Goal: Task Accomplishment & Management: Use online tool/utility

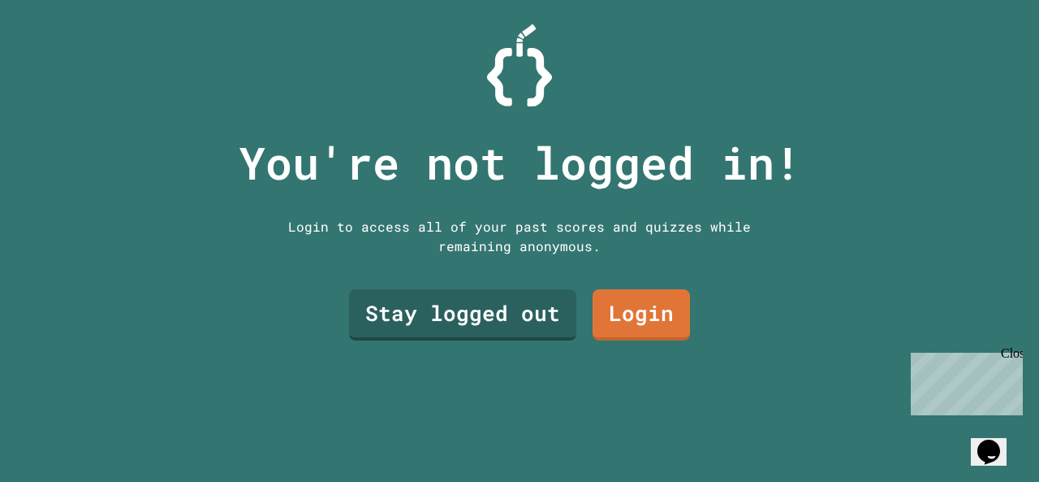
click at [948, 59] on div at bounding box center [519, 65] width 1039 height 82
click at [526, 307] on link "Stay logged out" at bounding box center [462, 314] width 227 height 51
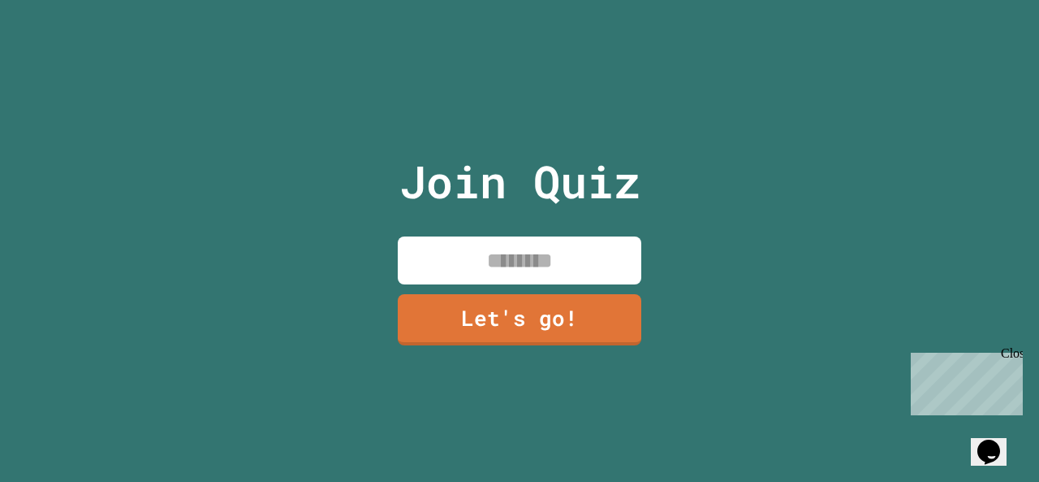
click at [554, 253] on input at bounding box center [520, 260] width 244 height 48
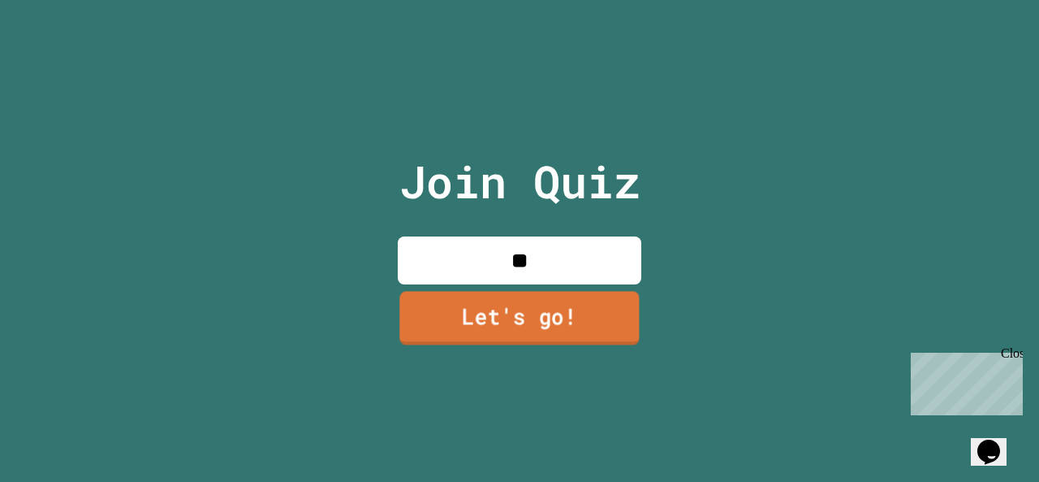
type input "*"
type input "********"
click at [586, 304] on link "Let's go!" at bounding box center [520, 318] width 240 height 54
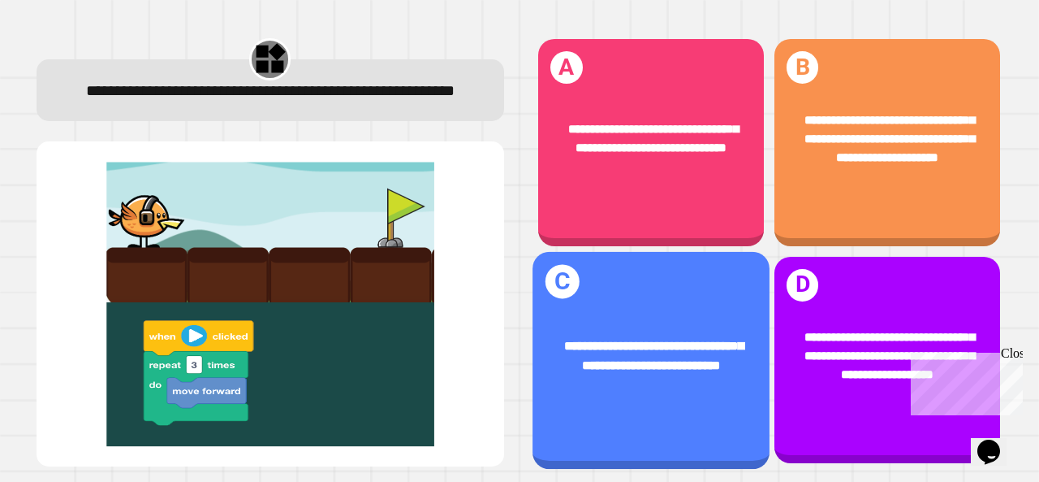
click at [904, 369] on div "**********" at bounding box center [888, 356] width 226 height 105
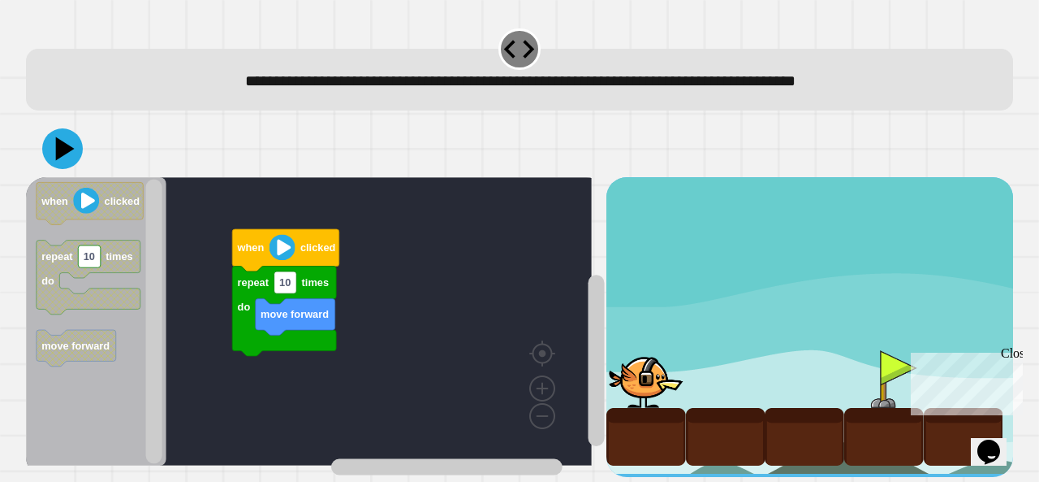
scroll to position [15, 0]
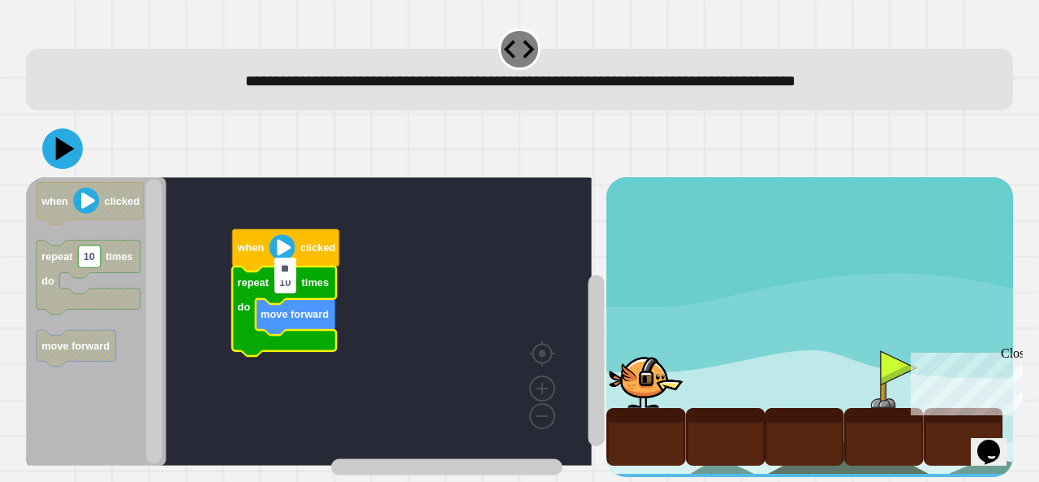
type input "*"
click at [57, 137] on icon at bounding box center [65, 149] width 19 height 24
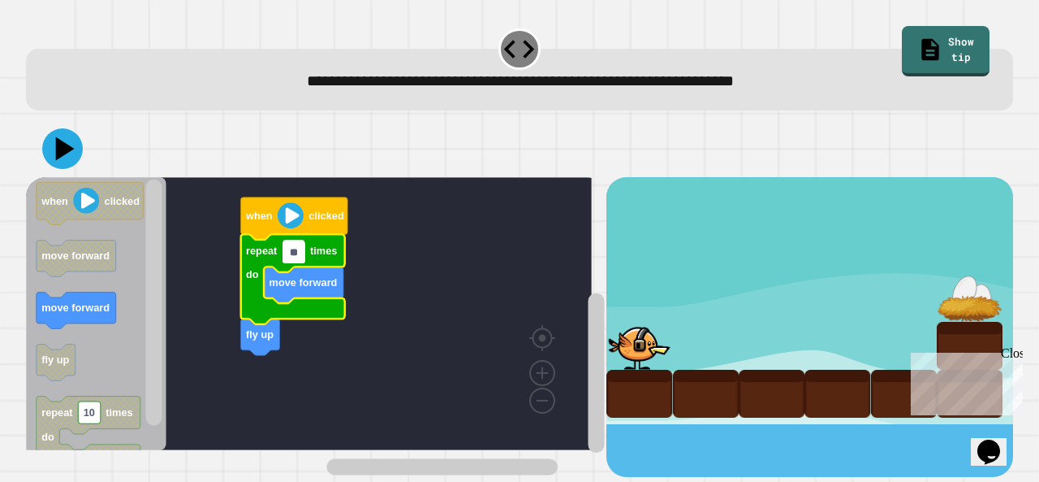
type input "*"
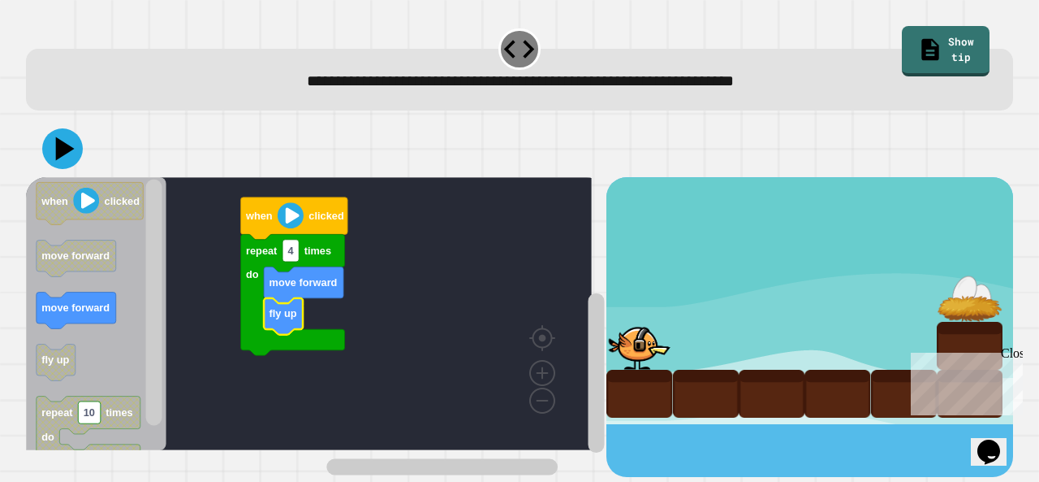
click at [57, 158] on icon at bounding box center [62, 148] width 41 height 41
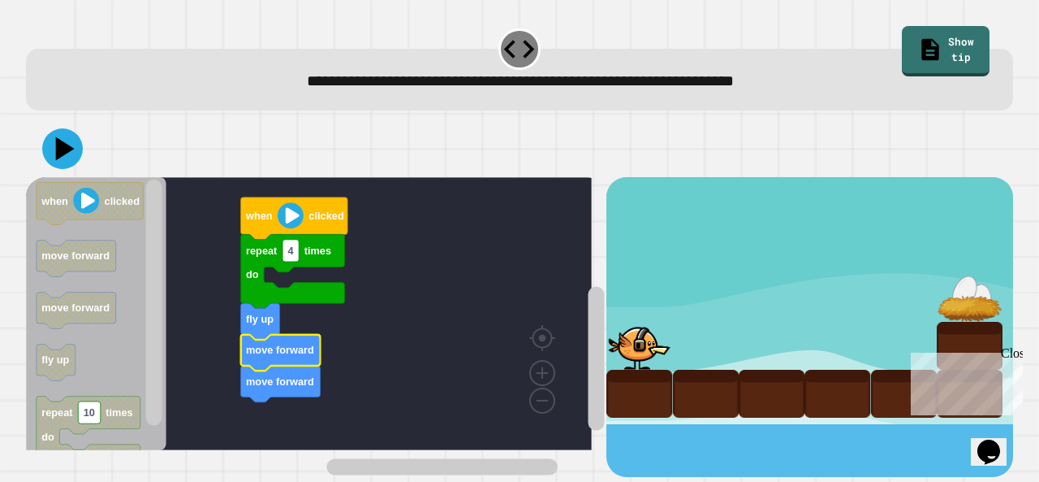
click at [68, 162] on icon at bounding box center [62, 148] width 41 height 41
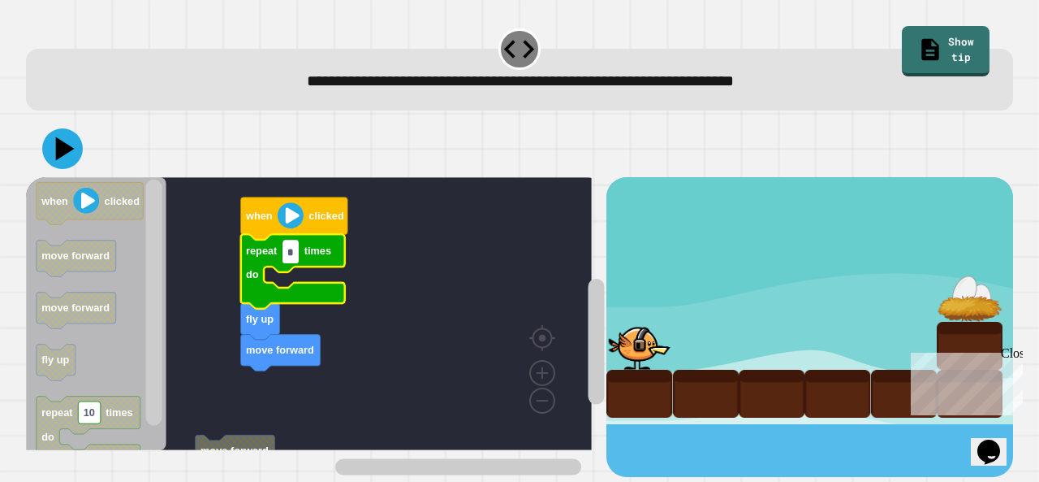
click at [928, 41] on link "Show tip" at bounding box center [946, 51] width 89 height 51
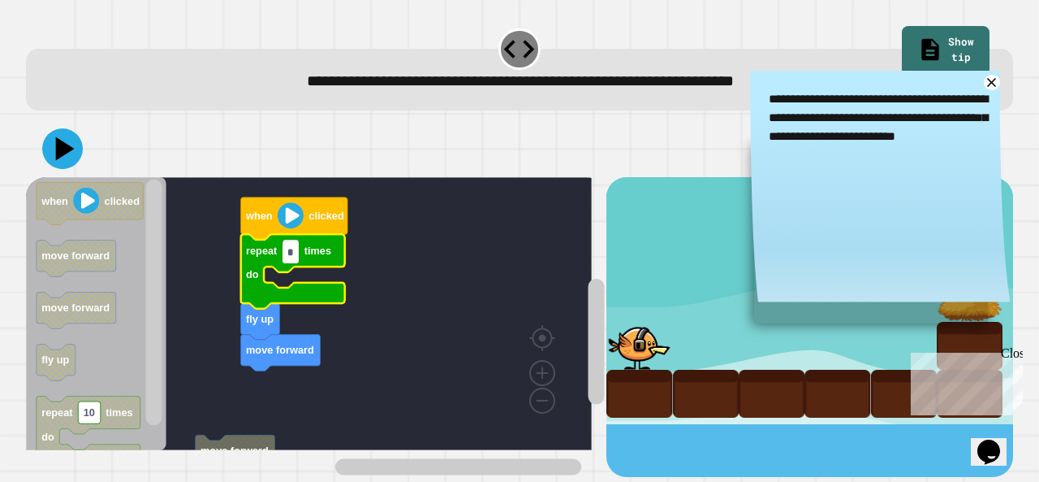
click at [953, 93] on textarea "**********" at bounding box center [880, 117] width 260 height 93
click at [987, 84] on icon at bounding box center [991, 82] width 9 height 9
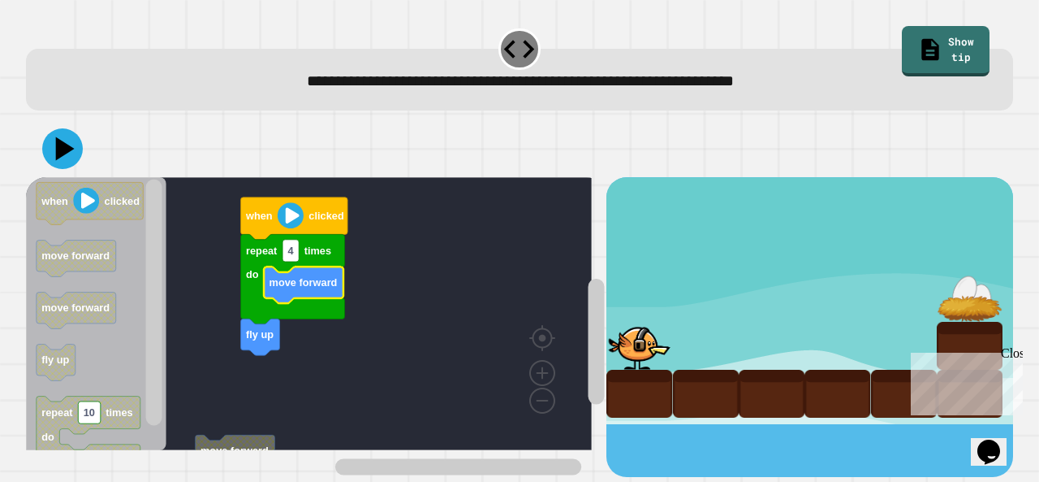
click at [266, 218] on text "when" at bounding box center [259, 216] width 28 height 12
click at [64, 158] on icon at bounding box center [62, 148] width 41 height 41
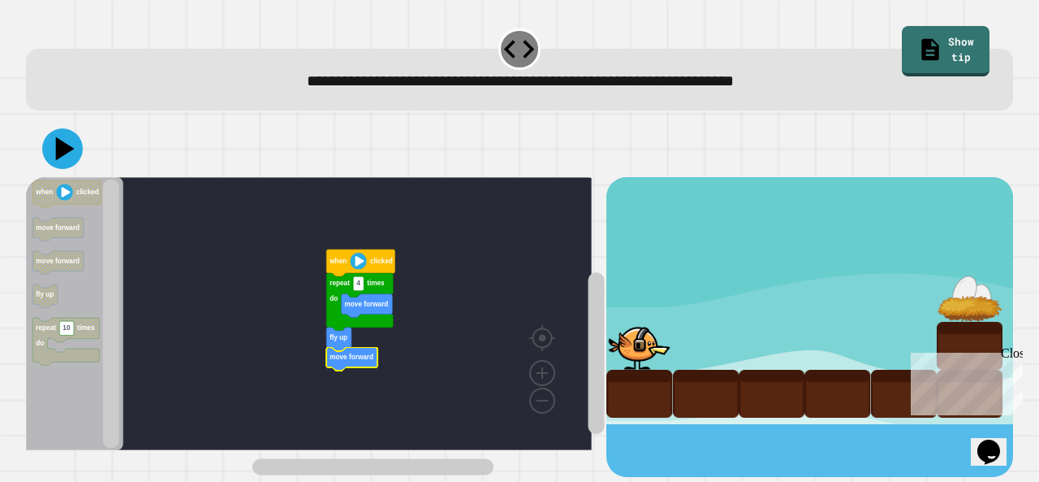
click at [70, 161] on icon at bounding box center [62, 148] width 41 height 41
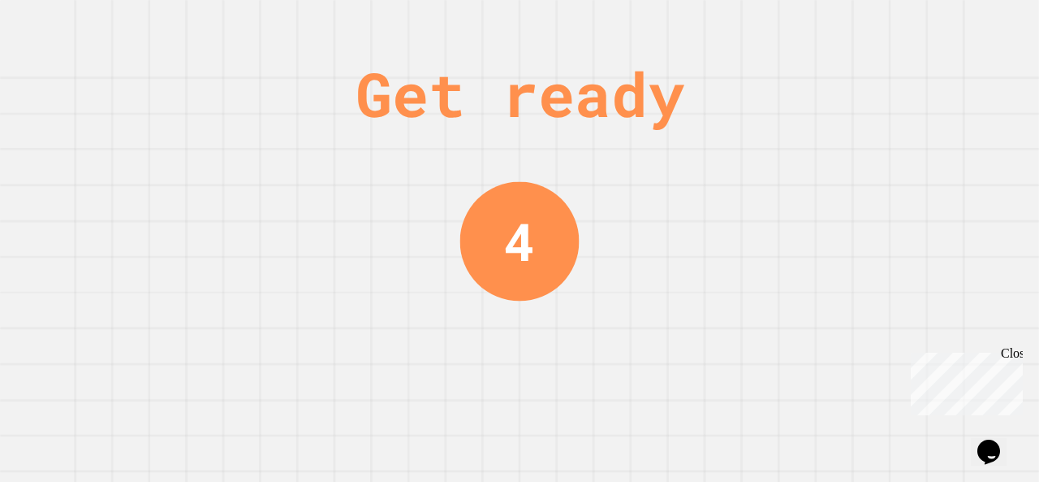
scroll to position [0, 0]
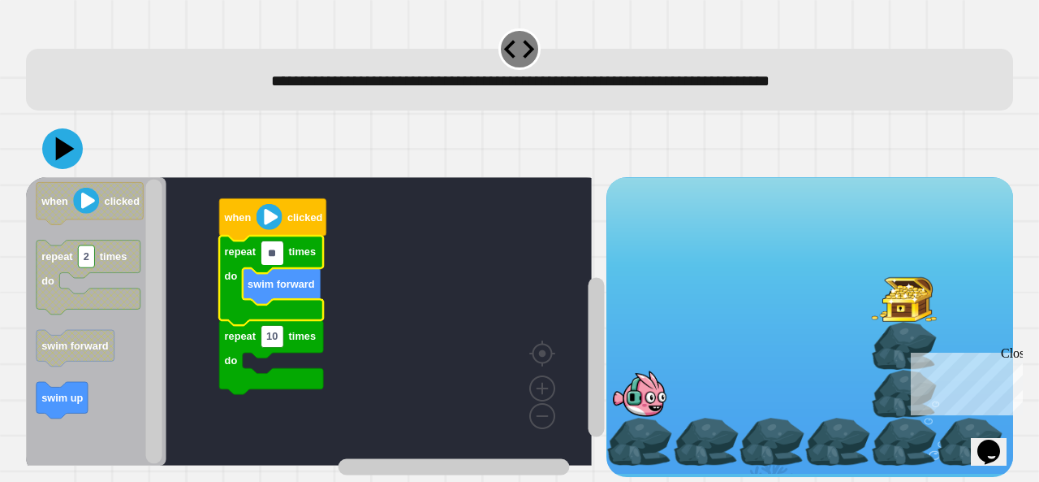
type input "*"
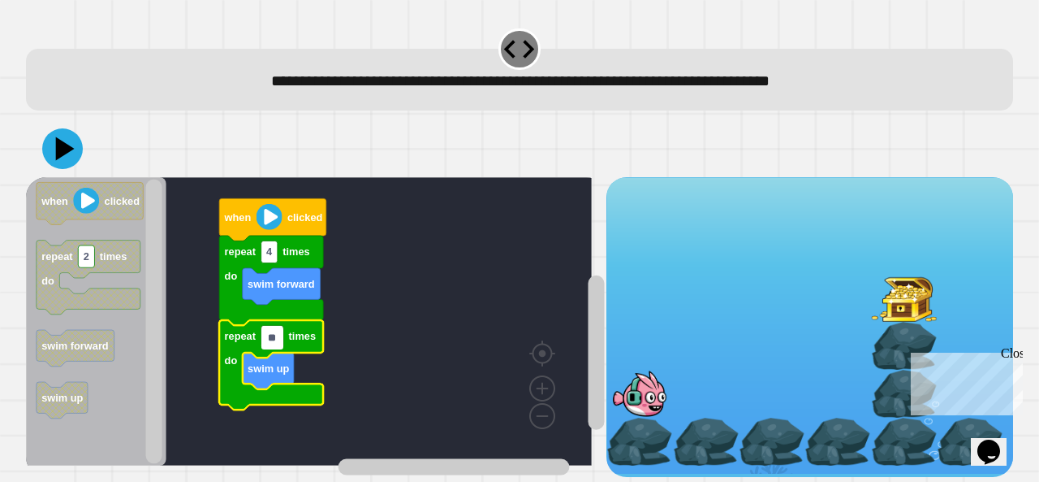
type input "*"
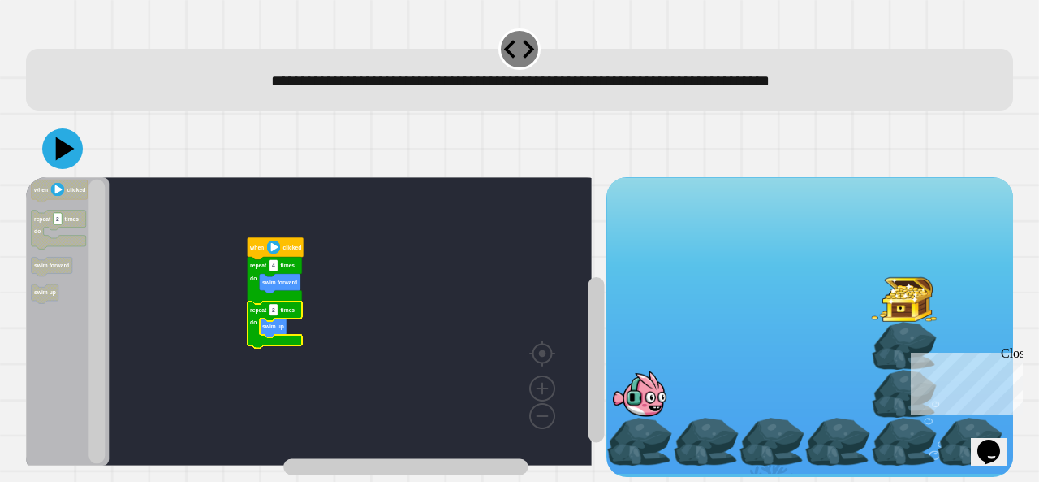
click at [67, 153] on icon at bounding box center [65, 149] width 19 height 24
type input "*"
click at [76, 168] on div at bounding box center [519, 148] width 987 height 57
click at [71, 167] on button at bounding box center [62, 148] width 41 height 41
click at [273, 289] on icon "Blockly Workspace" at bounding box center [280, 283] width 41 height 19
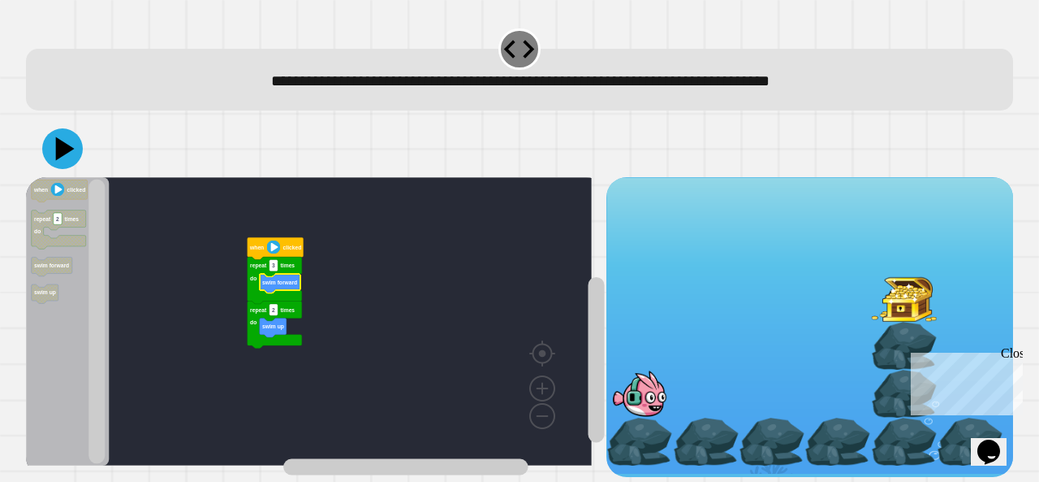
click at [272, 288] on icon "Blockly Workspace" at bounding box center [280, 283] width 41 height 19
click at [281, 284] on text "swim forward" at bounding box center [279, 282] width 35 height 6
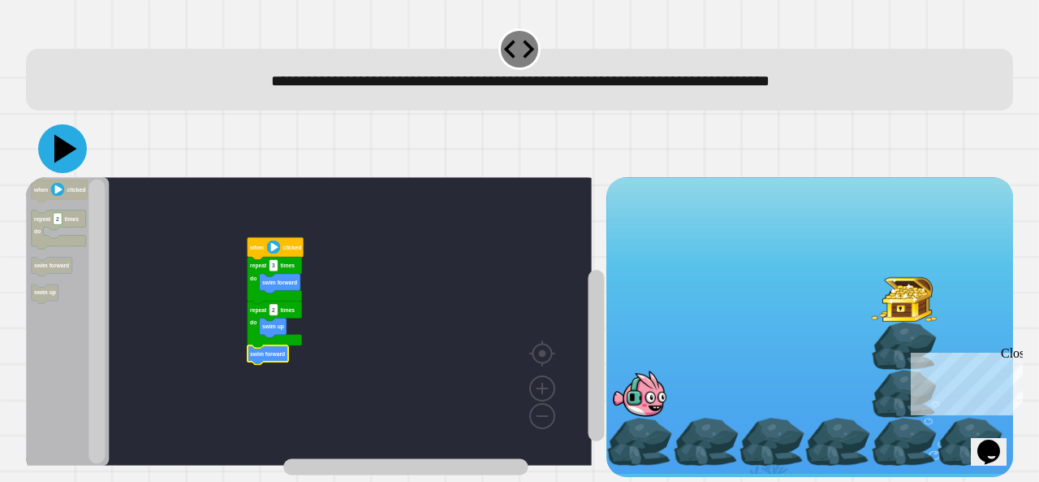
click at [62, 147] on icon at bounding box center [65, 149] width 23 height 28
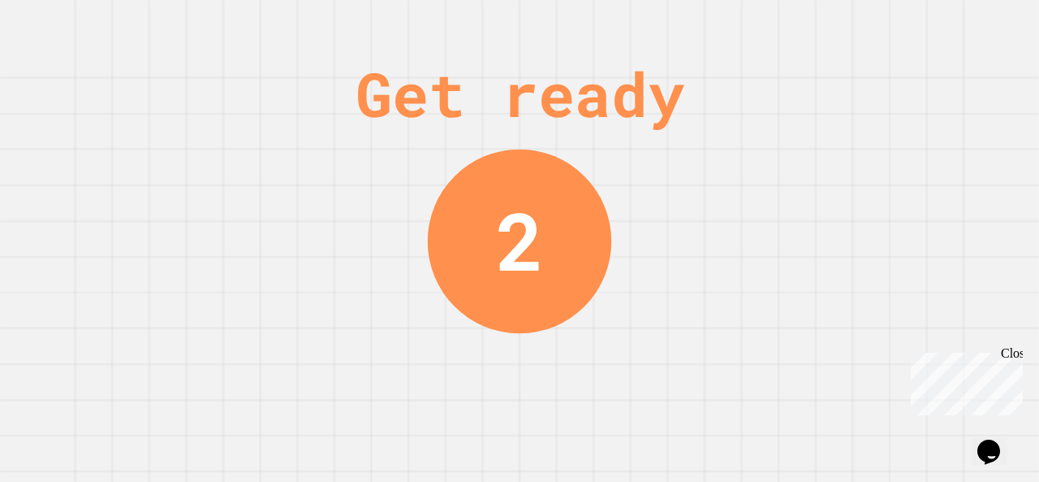
click at [3, 195] on div "Get ready 2" at bounding box center [519, 241] width 1039 height 482
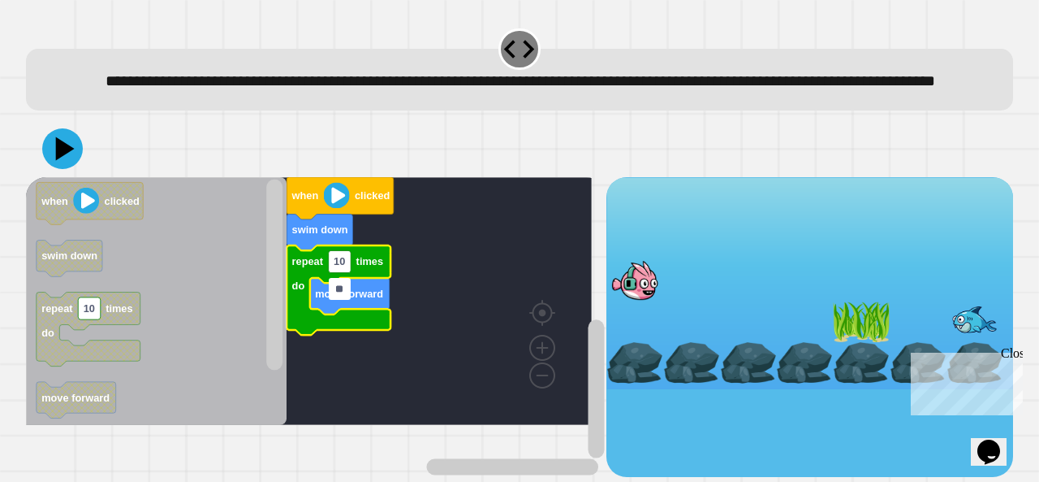
type input "*"
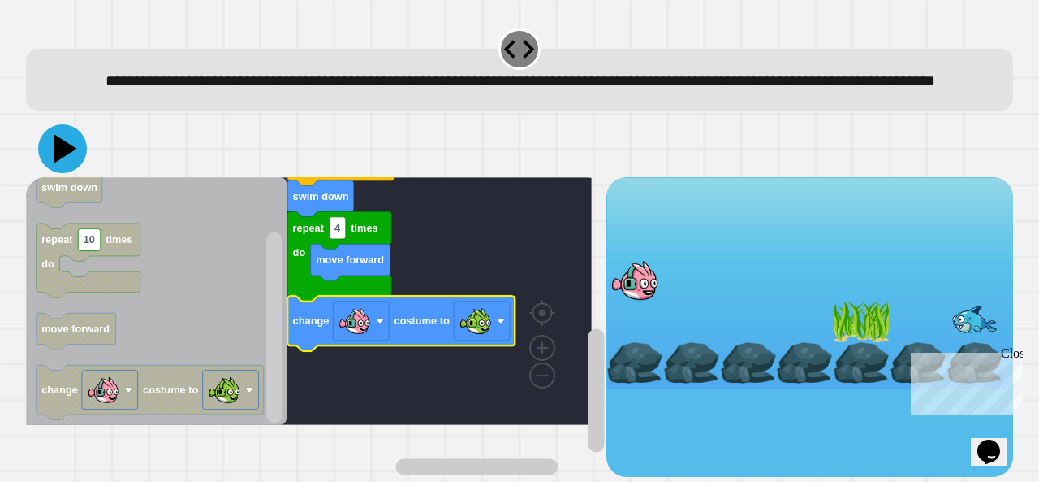
click at [54, 173] on icon at bounding box center [62, 148] width 49 height 49
